Goal: Task Accomplishment & Management: Use online tool/utility

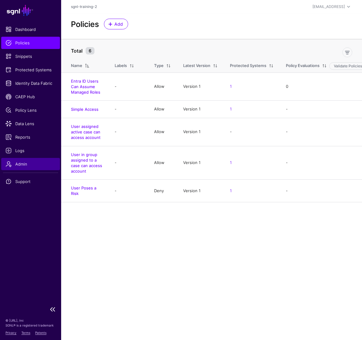
click at [35, 158] on link "Admin" at bounding box center [30, 164] width 59 height 12
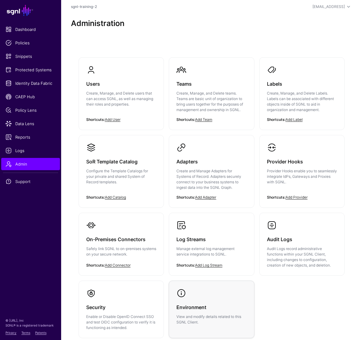
scroll to position [44, 0]
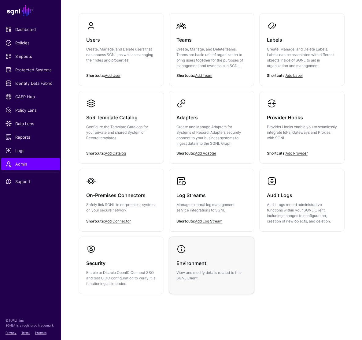
click at [204, 256] on div "Environment View and modify details related to this SGNL Client." at bounding box center [211, 267] width 70 height 27
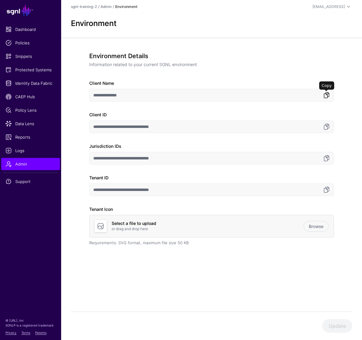
click at [327, 94] on link at bounding box center [326, 94] width 7 height 7
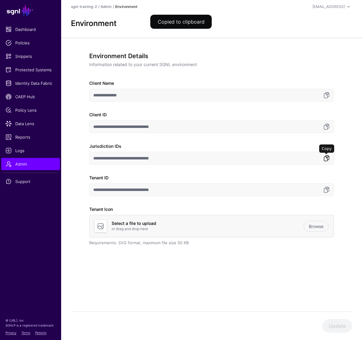
click at [329, 157] on link at bounding box center [326, 157] width 7 height 7
drag, startPoint x: 323, startPoint y: 191, endPoint x: 327, endPoint y: 191, distance: 4.3
click at [324, 191] on link at bounding box center [326, 189] width 7 height 7
click at [176, 252] on div "**********" at bounding box center [211, 157] width 245 height 211
click at [28, 64] on link "Protected Systems" at bounding box center [30, 70] width 59 height 12
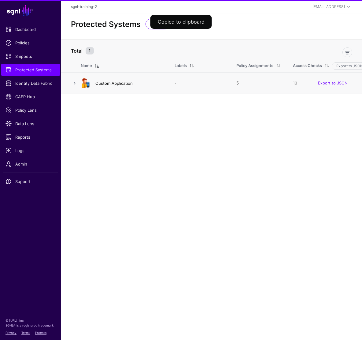
click at [105, 82] on link "Custom Application" at bounding box center [113, 83] width 37 height 5
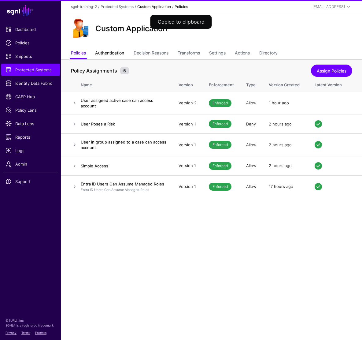
click at [116, 55] on link "Authentication" at bounding box center [109, 54] width 29 height 12
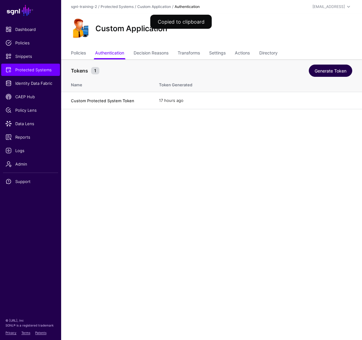
click at [334, 71] on link "Generate Token" at bounding box center [330, 71] width 43 height 12
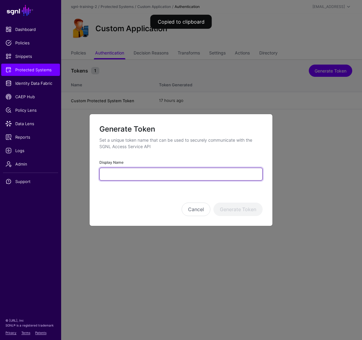
click at [165, 169] on input "Display Name" at bounding box center [180, 174] width 163 height 13
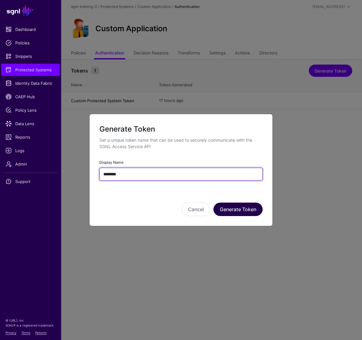
type input "********"
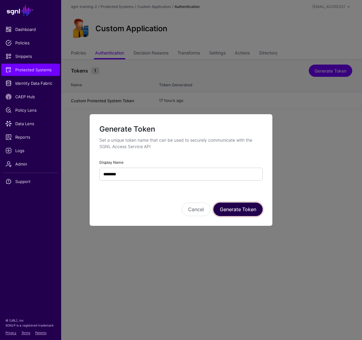
click at [242, 210] on button "Generate Token" at bounding box center [237, 208] width 49 height 13
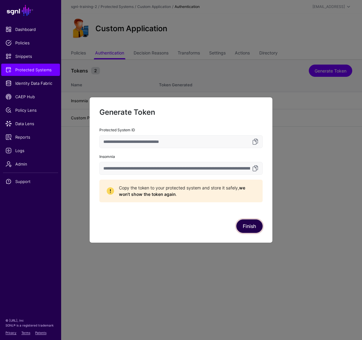
click at [248, 227] on button "Finish" at bounding box center [249, 225] width 26 height 13
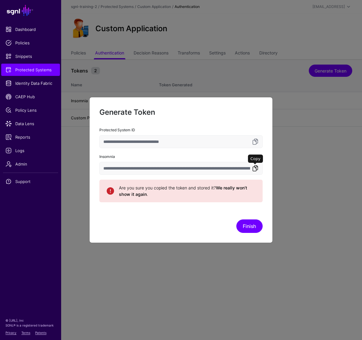
click at [254, 168] on link at bounding box center [255, 167] width 7 height 7
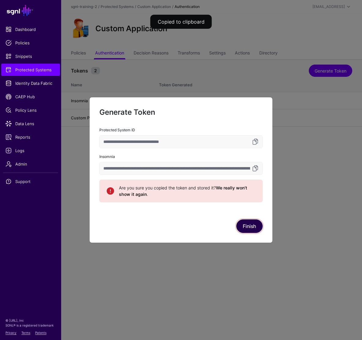
click at [255, 225] on button "Finish" at bounding box center [249, 225] width 26 height 13
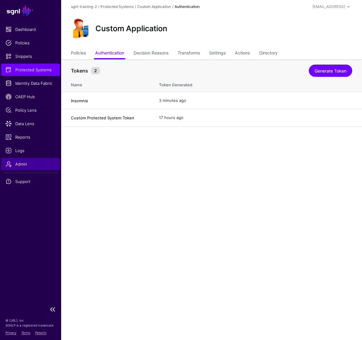
click at [25, 161] on span "Admin" at bounding box center [31, 164] width 50 height 6
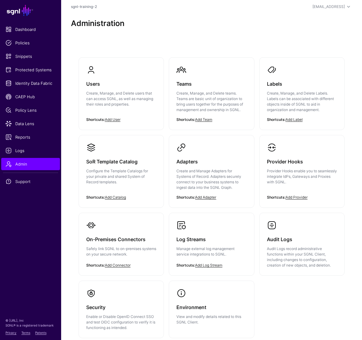
scroll to position [44, 0]
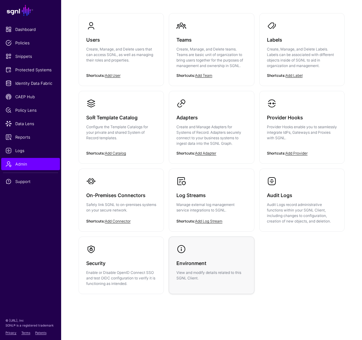
click at [180, 256] on div "Environment View and modify details related to this SGNL Client." at bounding box center [211, 267] width 70 height 27
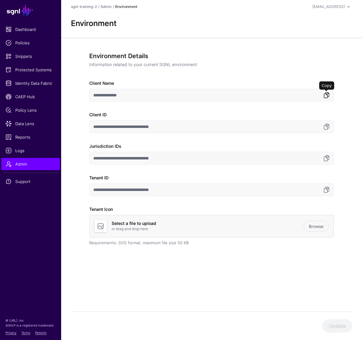
click at [328, 96] on link at bounding box center [326, 94] width 7 height 7
click at [329, 158] on link at bounding box center [326, 157] width 7 height 7
click at [329, 191] on link at bounding box center [326, 189] width 7 height 7
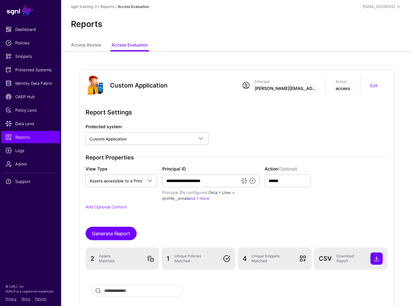
scroll to position [16, 0]
